Goal: Task Accomplishment & Management: Use online tool/utility

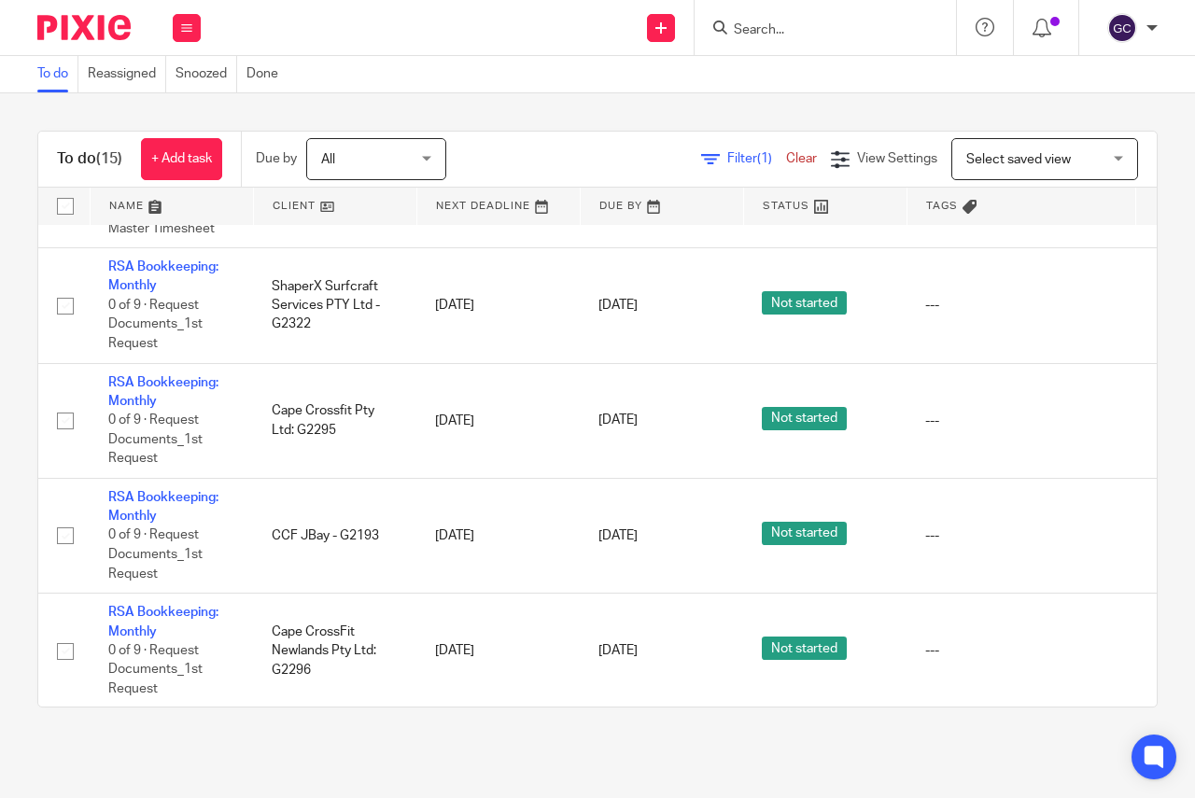
scroll to position [1011, 0]
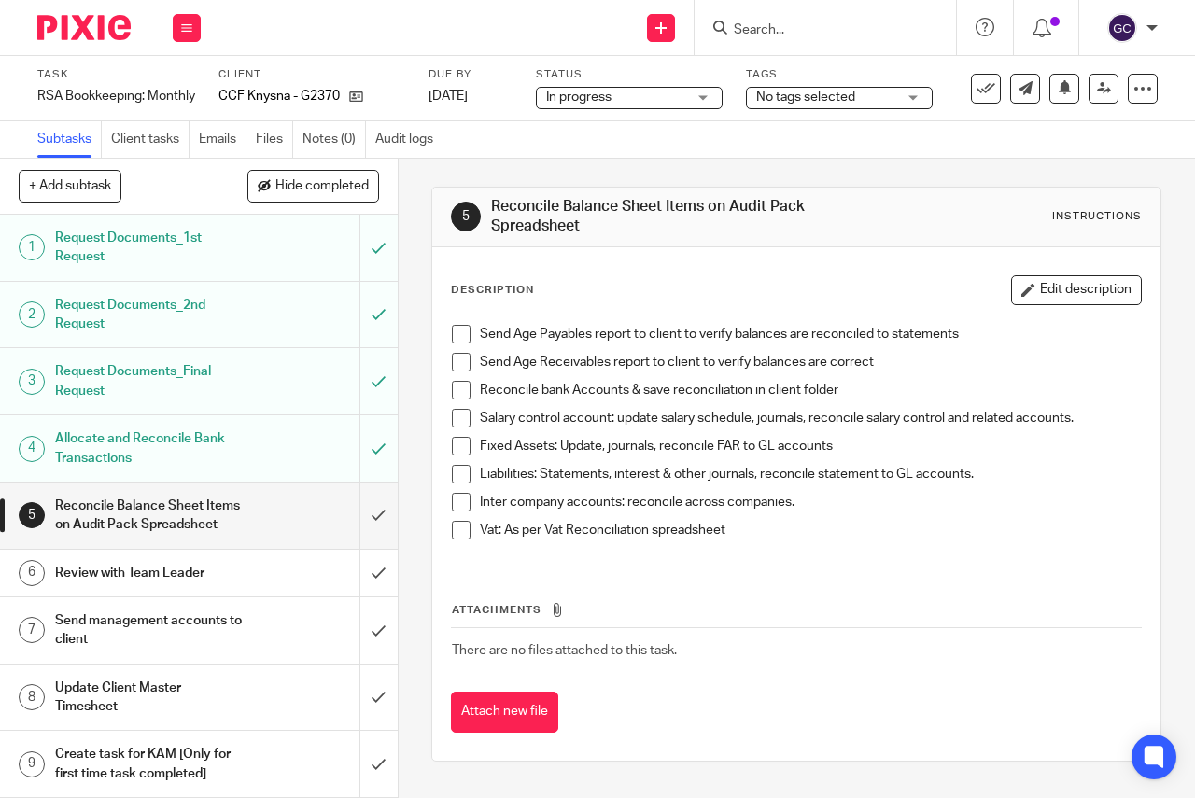
scroll to position [19, 0]
click at [351, 506] on input "submit" at bounding box center [199, 516] width 398 height 66
click at [352, 564] on input "submit" at bounding box center [199, 573] width 398 height 47
click at [359, 626] on input "submit" at bounding box center [199, 630] width 398 height 66
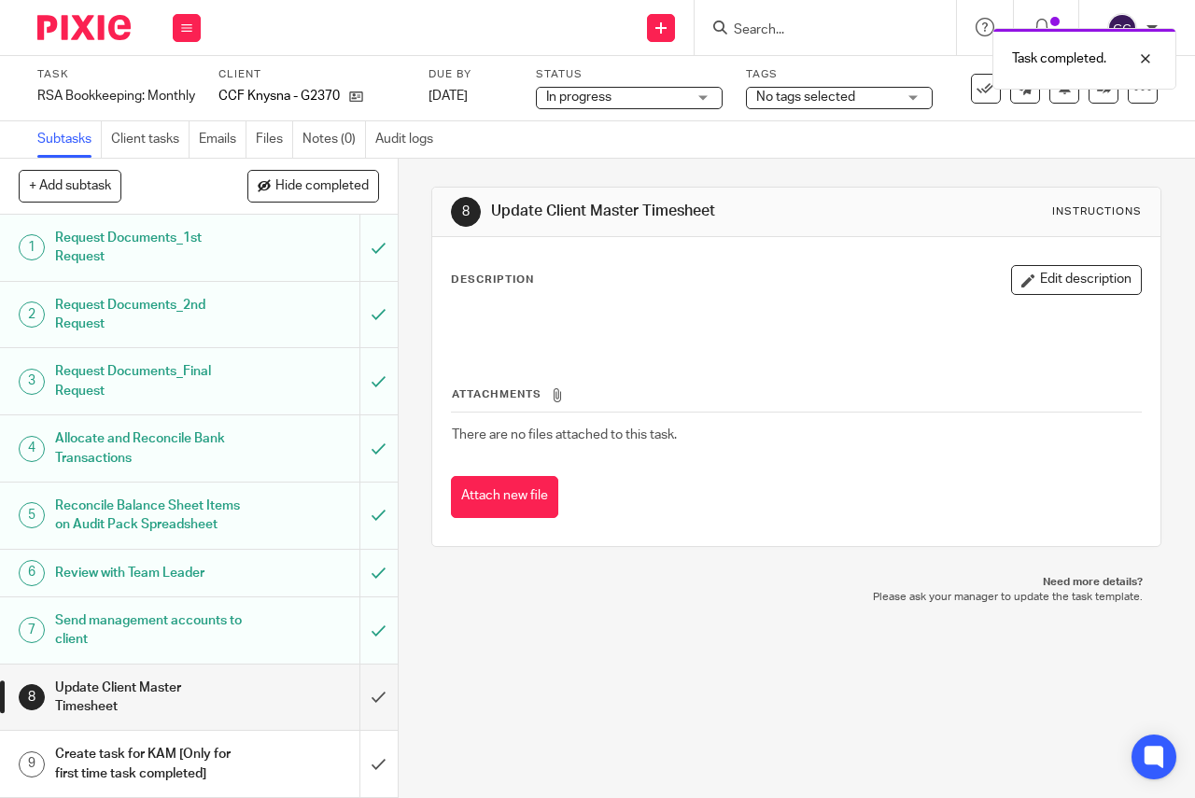
scroll to position [19, 0]
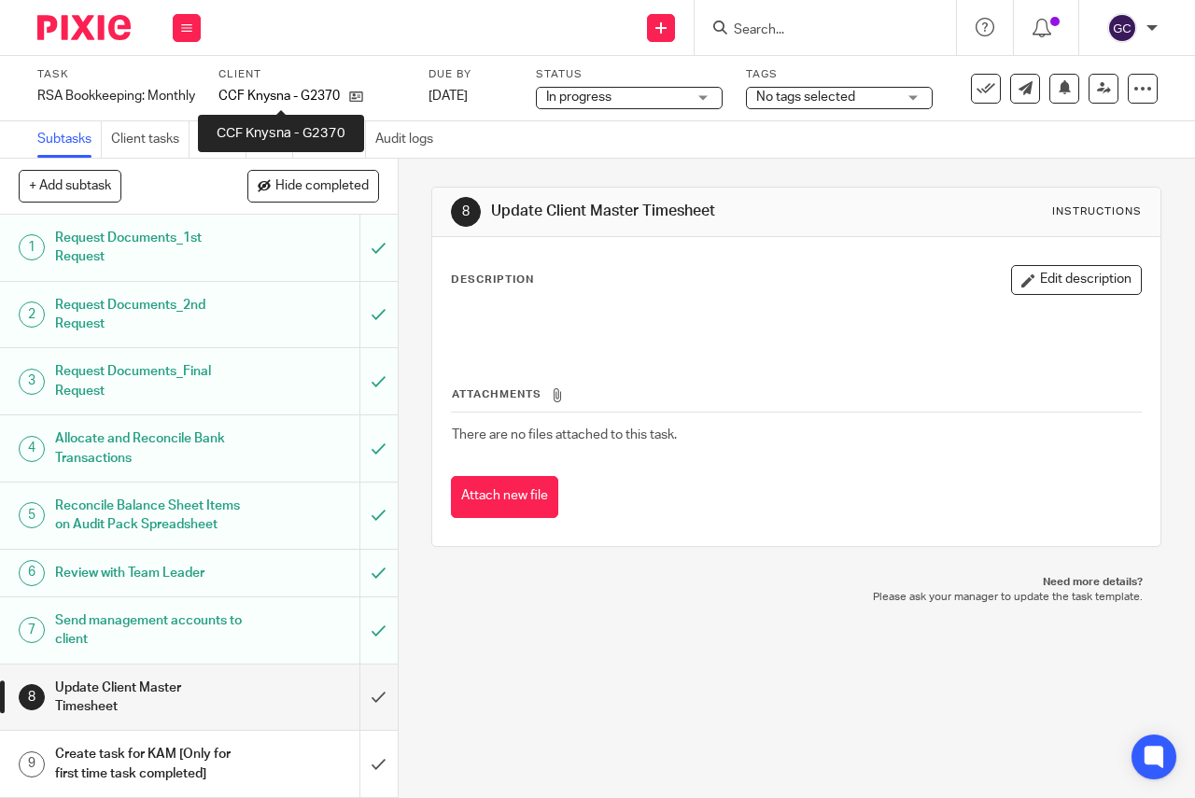
click at [289, 95] on p "CCF Knysna - G2370" at bounding box center [278, 96] width 121 height 19
copy div "CCF Knysna - G2370"
